Goal: Information Seeking & Learning: Learn about a topic

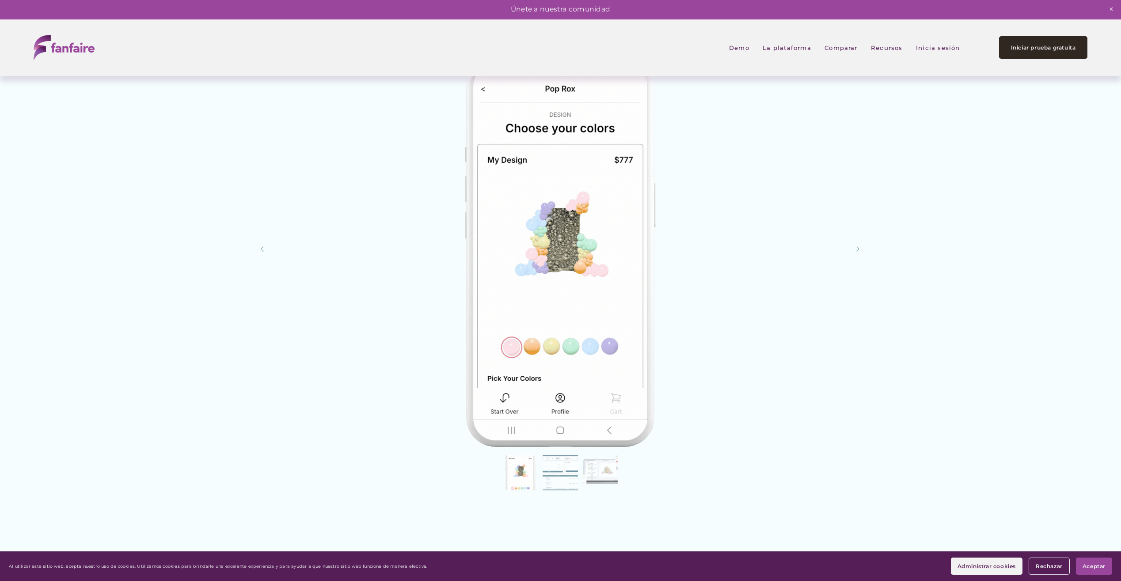
scroll to position [1900, 0]
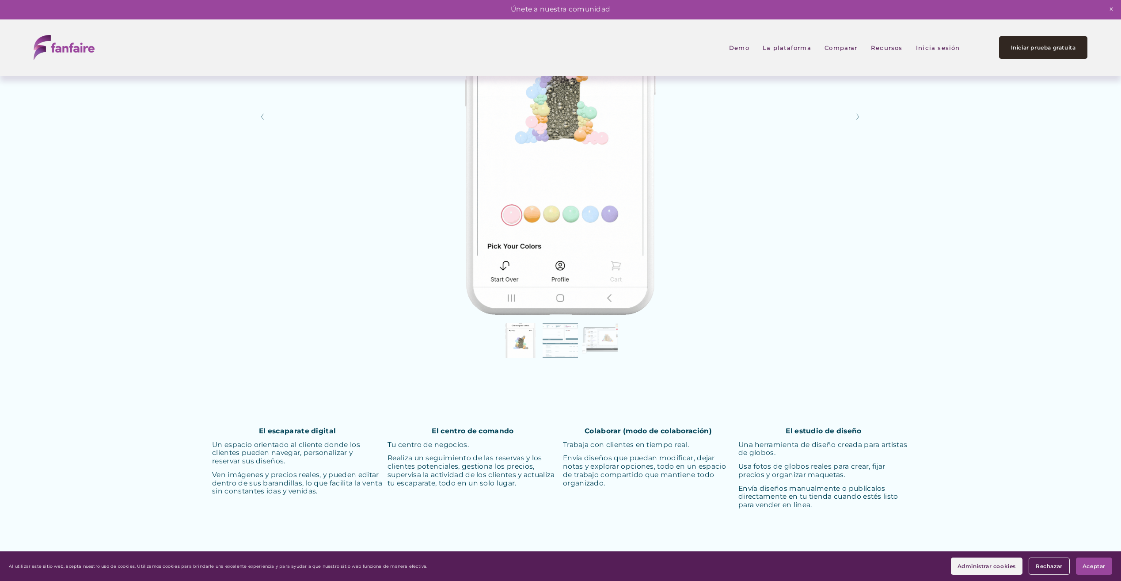
click at [598, 331] on button "Slide 3 Slide 3 (current slide)" at bounding box center [599, 340] width 35 height 35
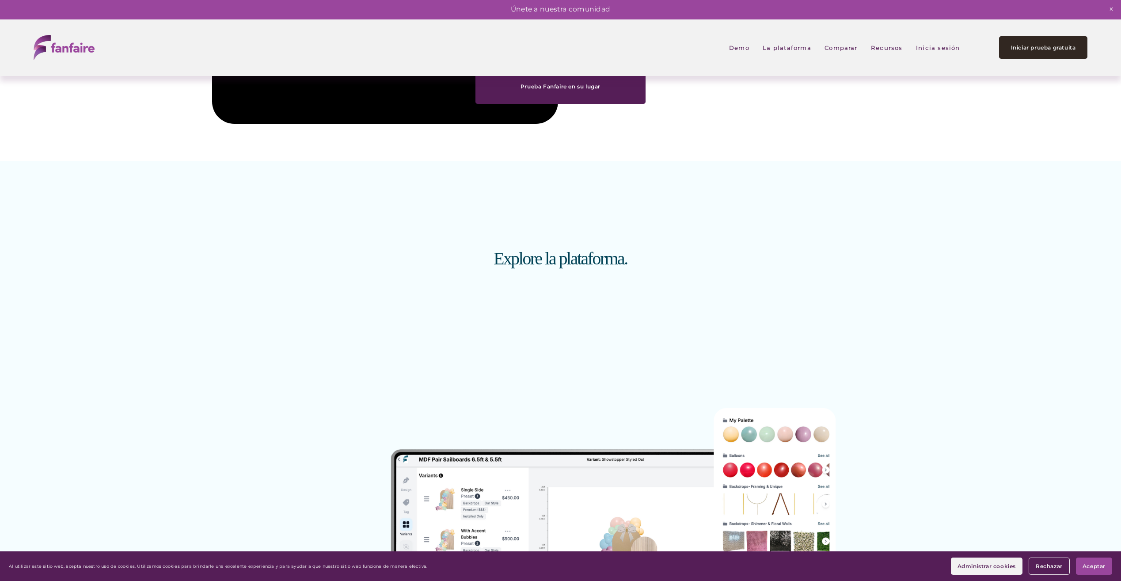
scroll to position [1282, 0]
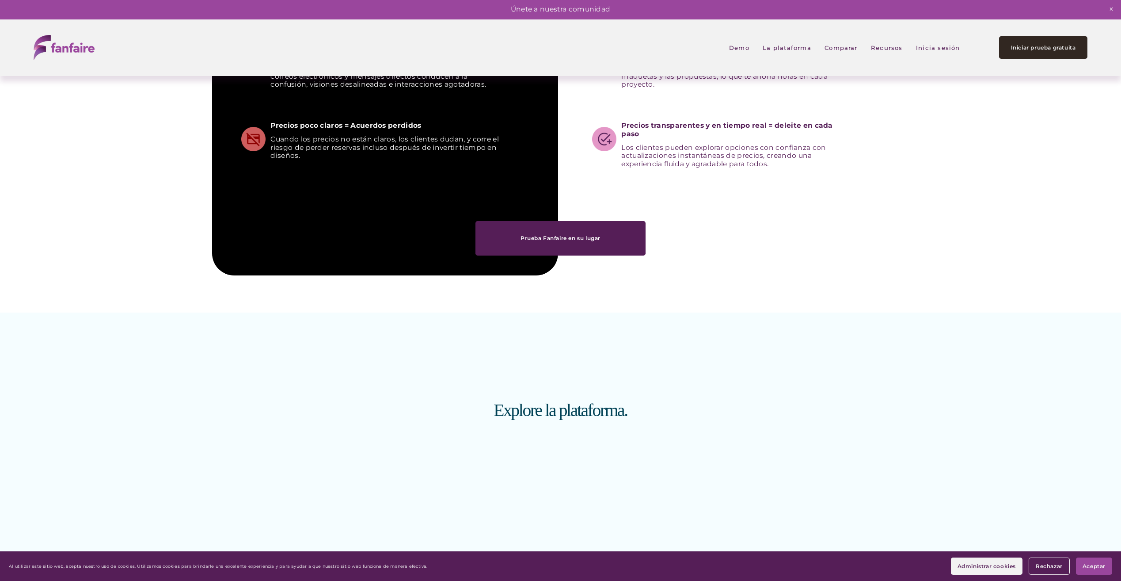
click at [891, 48] on span "Recursos" at bounding box center [887, 47] width 32 height 19
click at [0, 0] on span "Pricing Wizard" at bounding box center [0, 0] width 0 height 0
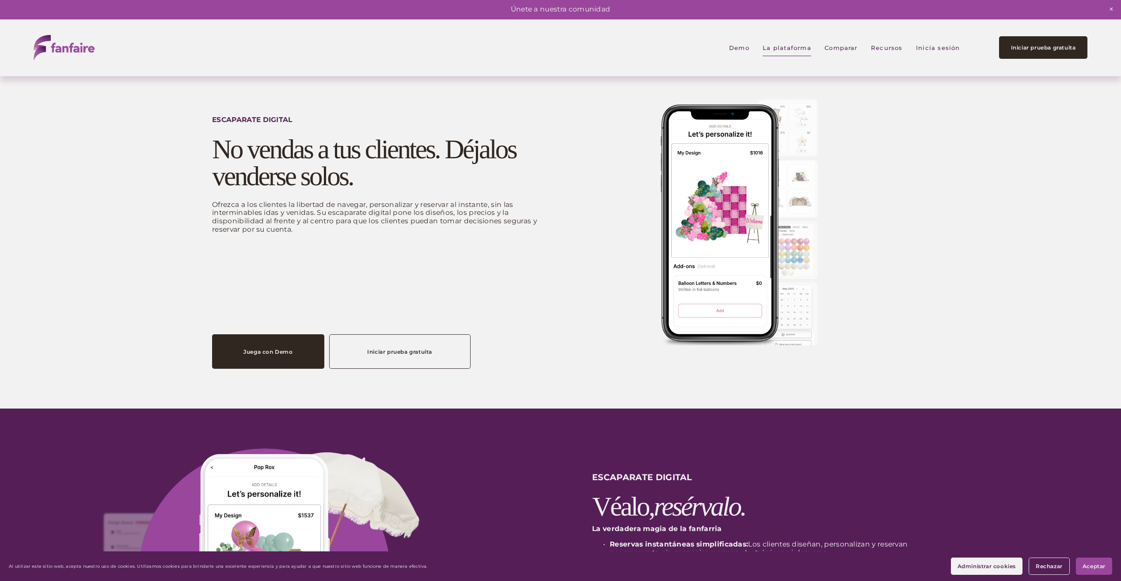
click at [216, 155] on h2 "No vendas a tus clientes. Déjalos venderse solos." at bounding box center [385, 163] width 346 height 54
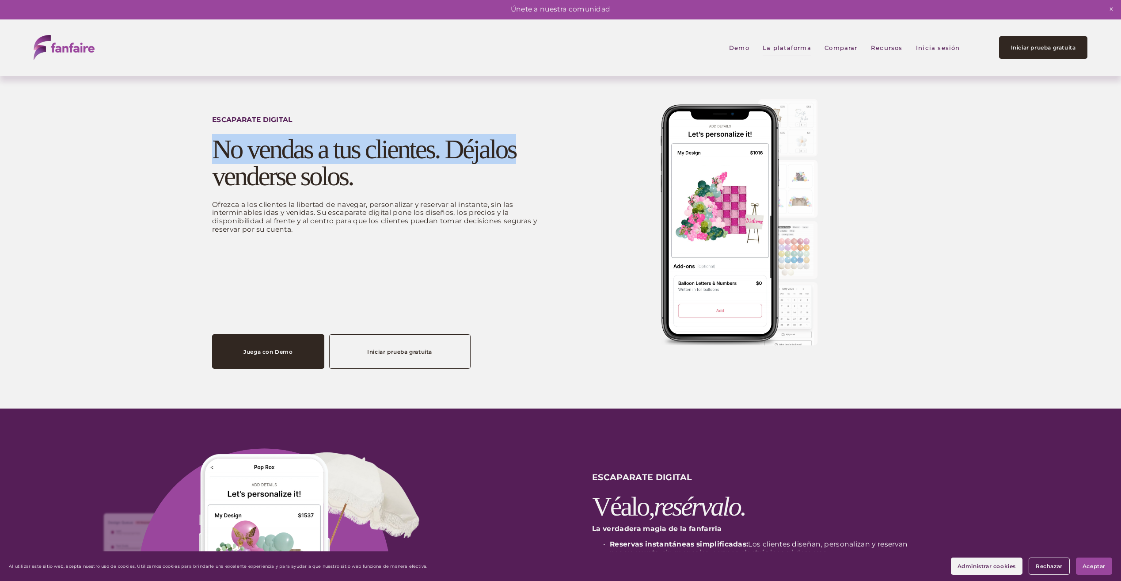
drag, startPoint x: 216, startPoint y: 155, endPoint x: 445, endPoint y: 154, distance: 229.8
click at [445, 154] on h2 "No vendas a tus clientes. Déjalos venderse solos." at bounding box center [385, 163] width 346 height 54
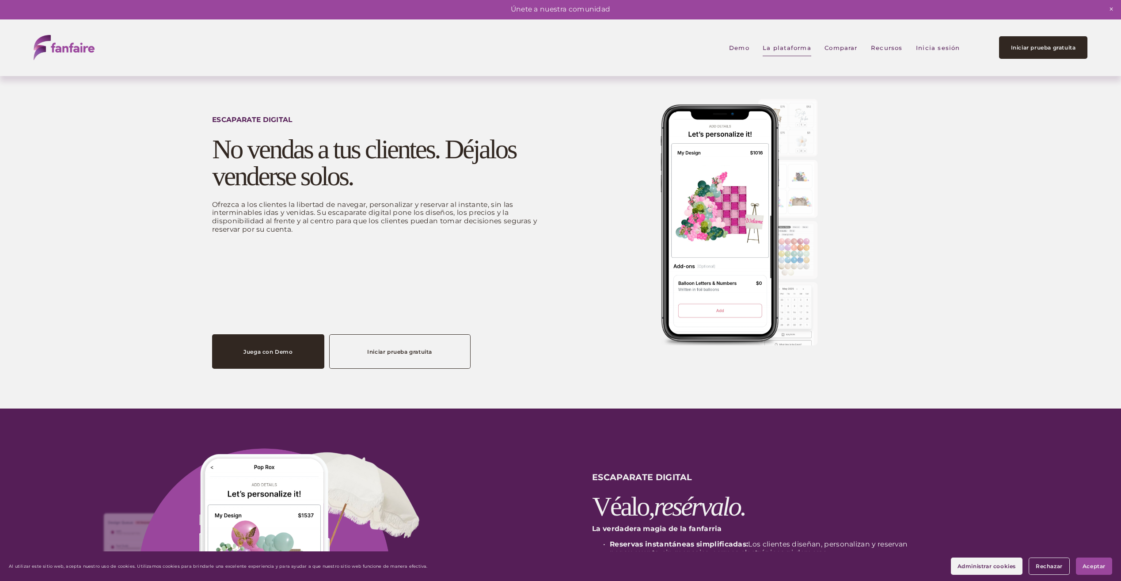
click at [277, 218] on p "Ofrezca a los clientes la libertad de navegar, personalizar y reservar al insta…" at bounding box center [385, 217] width 346 height 33
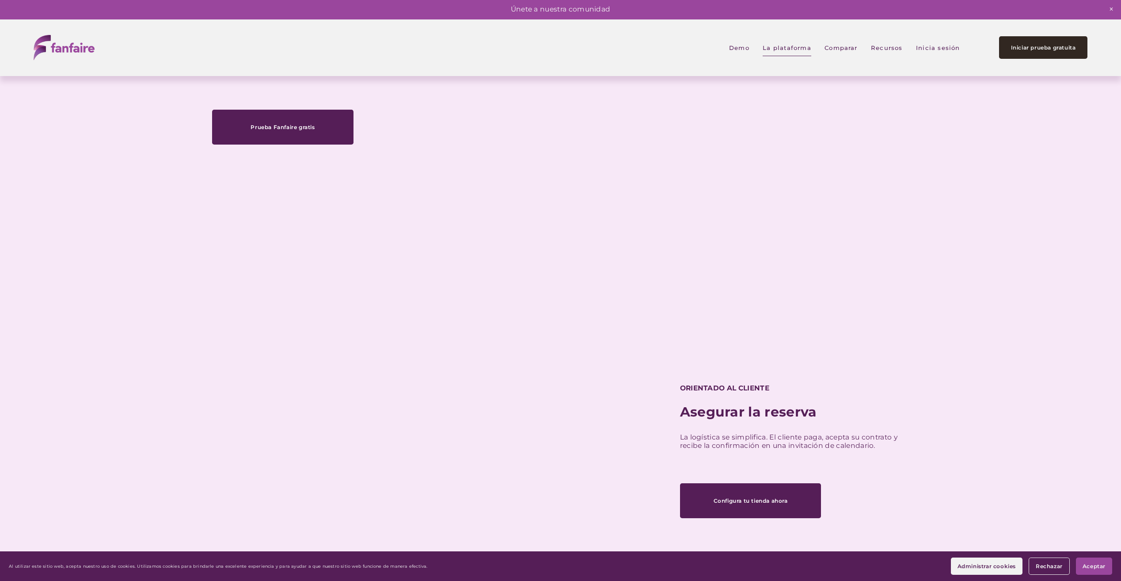
scroll to position [1061, 0]
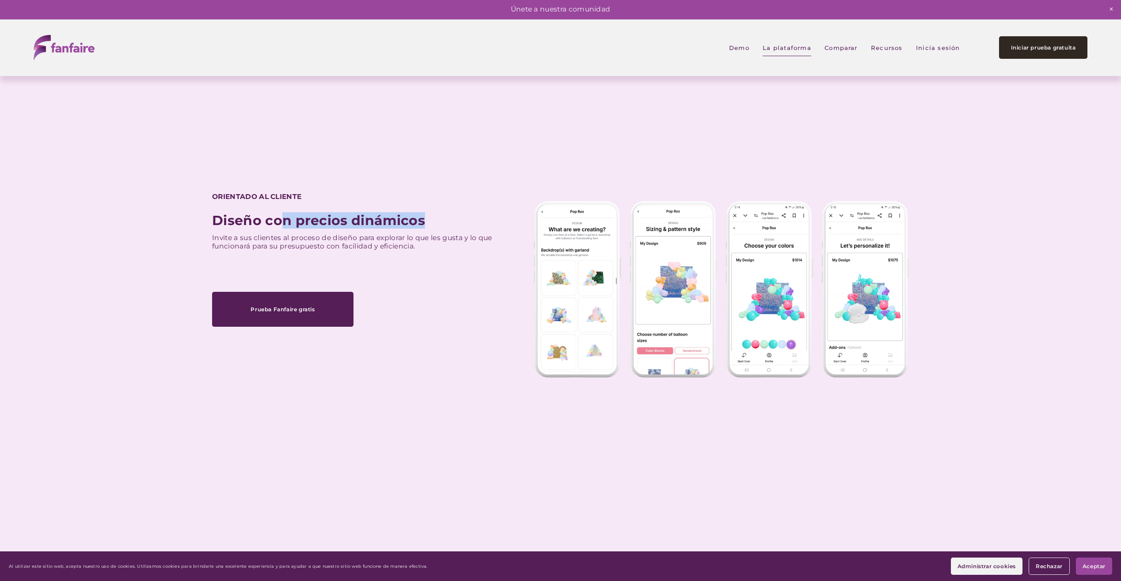
drag, startPoint x: 284, startPoint y: 219, endPoint x: 442, endPoint y: 211, distance: 158.4
click at [442, 211] on div "Diseño con precios dinámicos Invite a sus clientes al proceso de diseño para ex…" at bounding box center [560, 290] width 1121 height 194
drag, startPoint x: 442, startPoint y: 211, endPoint x: 475, endPoint y: 269, distance: 66.3
click at [475, 269] on div "Diseño con precios dinámicos Invite a sus clientes al proceso de diseño para ex…" at bounding box center [560, 290] width 1121 height 194
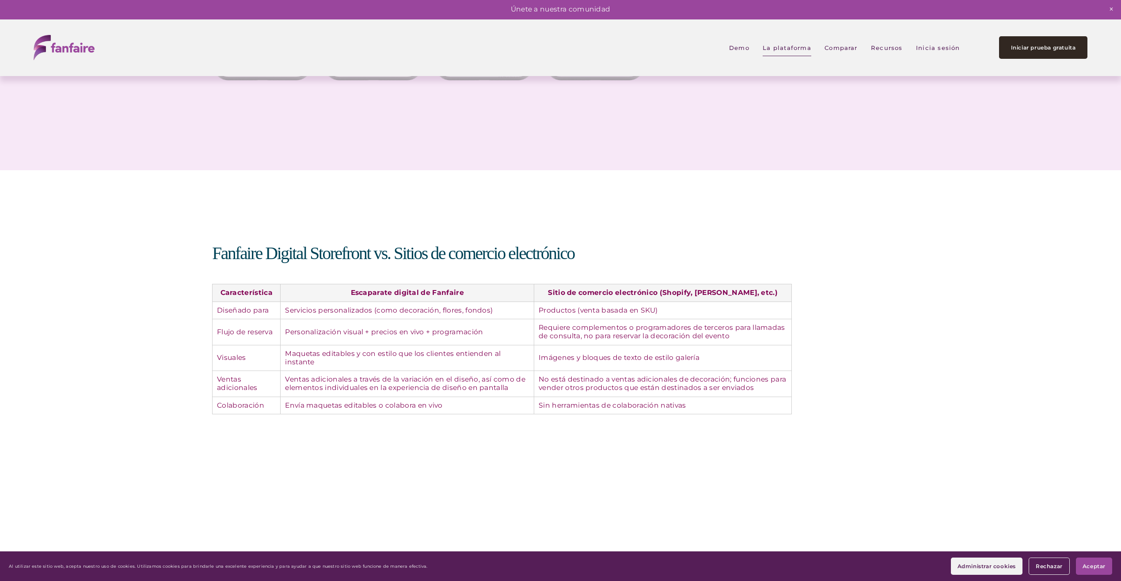
scroll to position [1856, 0]
